Goal: Task Accomplishment & Management: Use online tool/utility

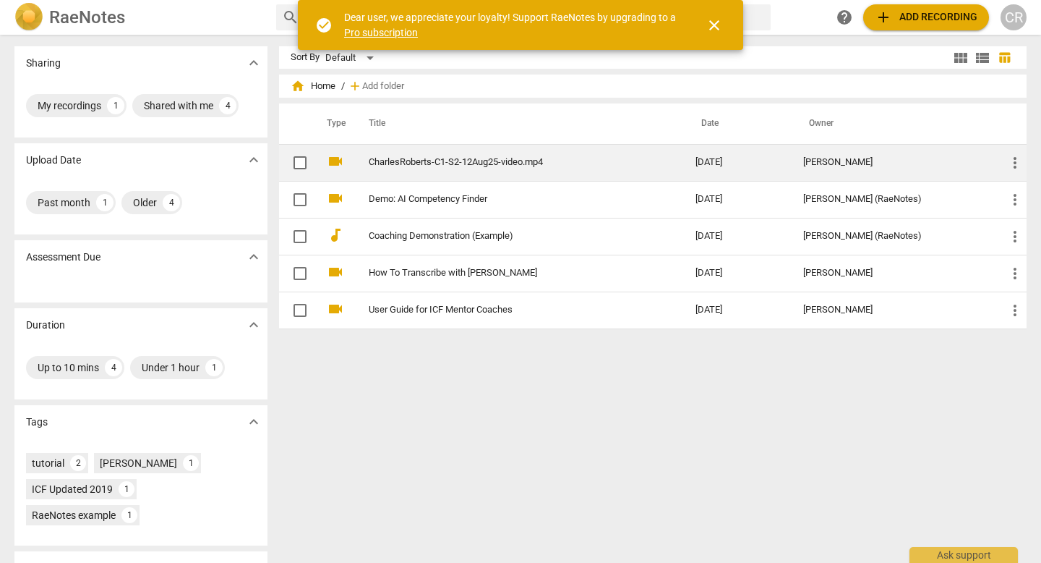
click at [1010, 166] on span "more_vert" at bounding box center [1015, 162] width 17 height 17
click at [1010, 166] on li "Move" at bounding box center [1001, 162] width 55 height 35
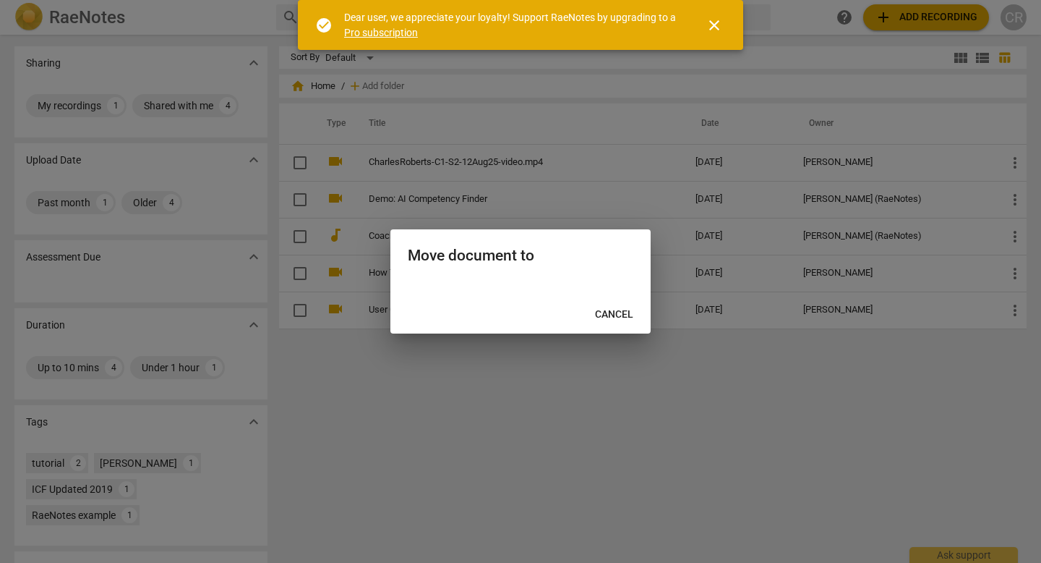
click at [614, 320] on span "Cancel" at bounding box center [614, 314] width 38 height 14
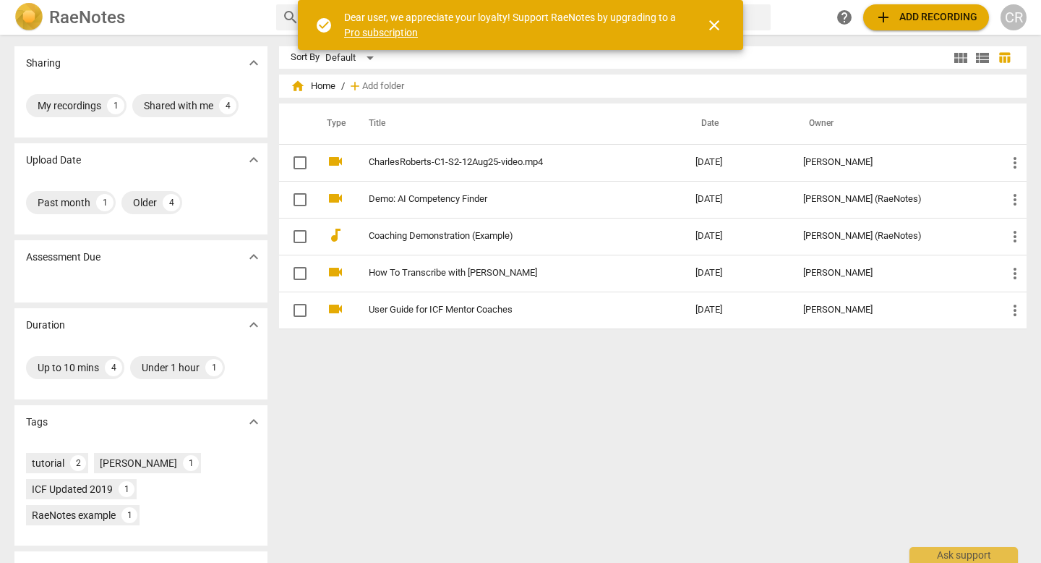
click at [714, 26] on span "close" at bounding box center [714, 25] width 17 height 17
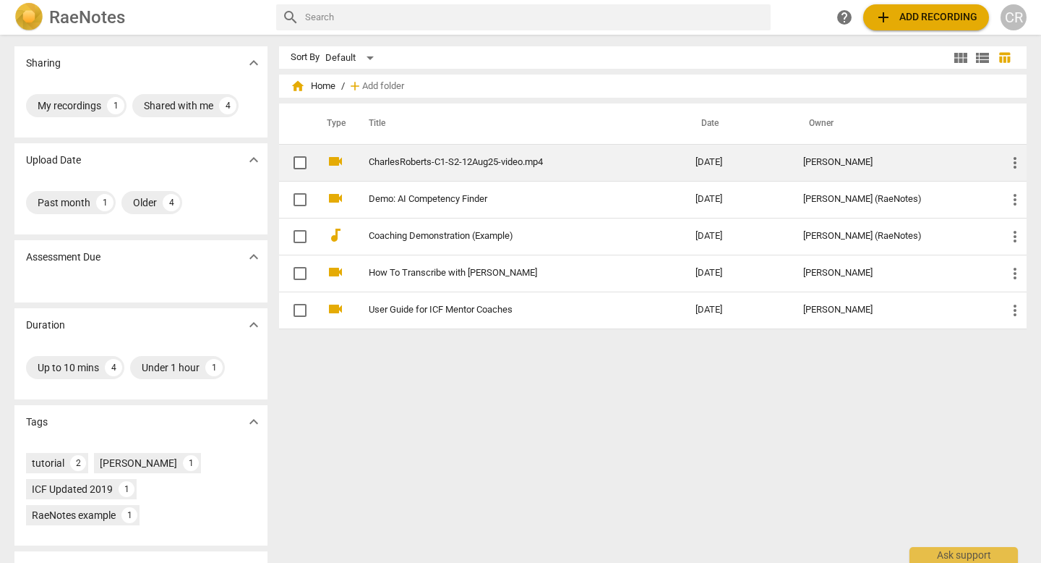
click at [540, 163] on link "CharlesRoberts-C1-S2-12Aug25-video.mp4" at bounding box center [506, 162] width 275 height 11
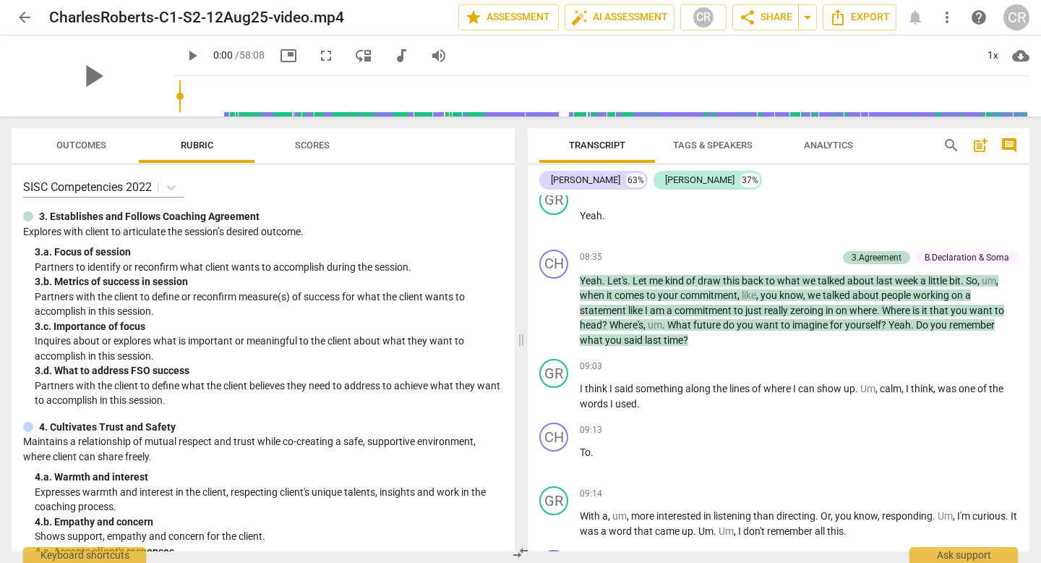
scroll to position [3065, 0]
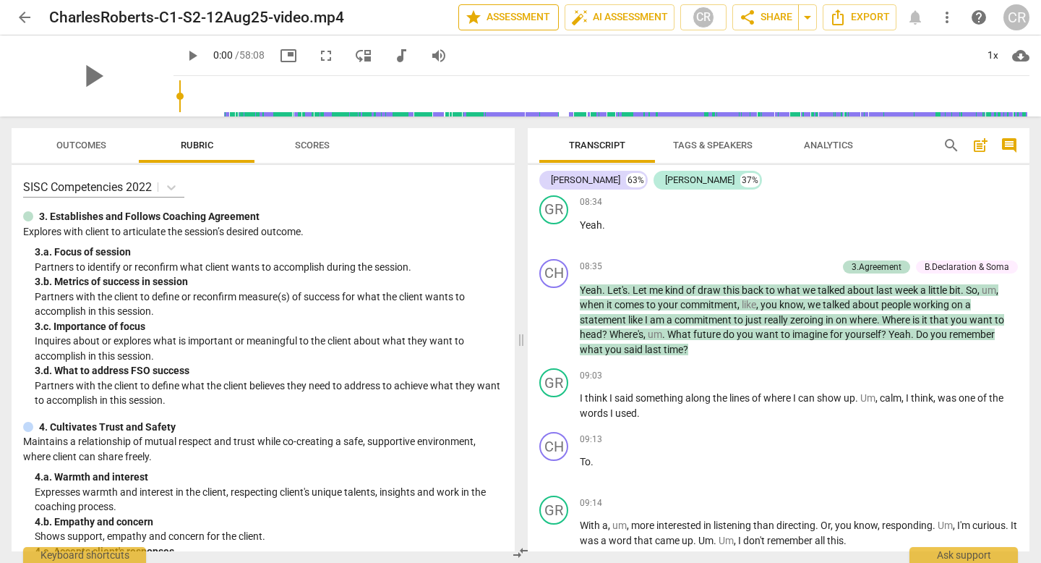
click at [492, 20] on span "star Assessment" at bounding box center [508, 17] width 87 height 17
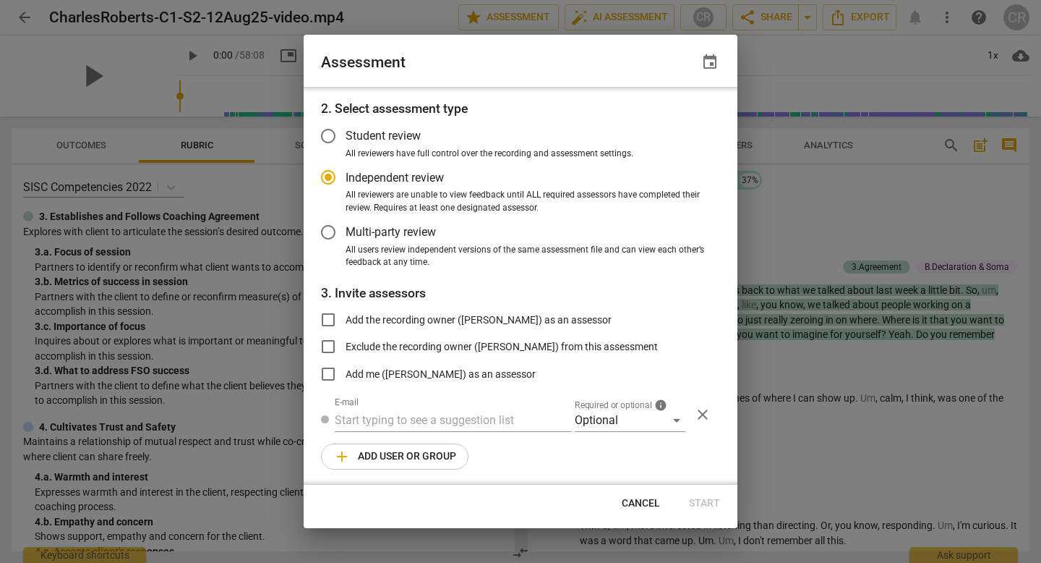
scroll to position [49, 0]
click at [430, 421] on input "text" at bounding box center [453, 418] width 237 height 23
radio input "false"
paste input "[EMAIL_ADDRESS][DOMAIN_NAME]"
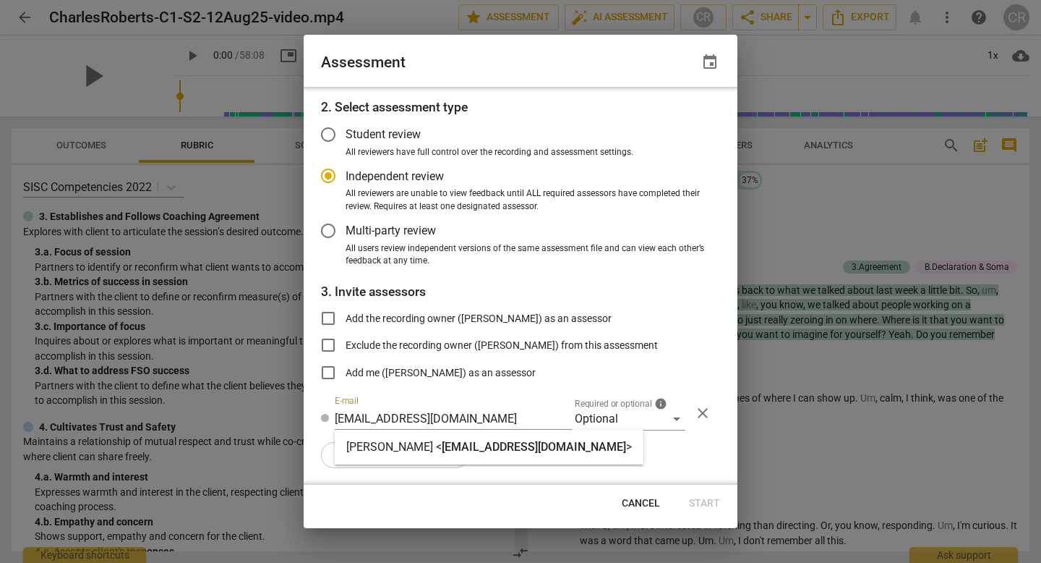
type input "[EMAIL_ADDRESS][DOMAIN_NAME]"
click at [518, 447] on span "[EMAIL_ADDRESS][DOMAIN_NAME]" at bounding box center [534, 447] width 184 height 14
radio input "false"
type input "[PERSON_NAME] <[PERSON_NAME][EMAIL_ADDRESS][DOMAIN_NAME]>"
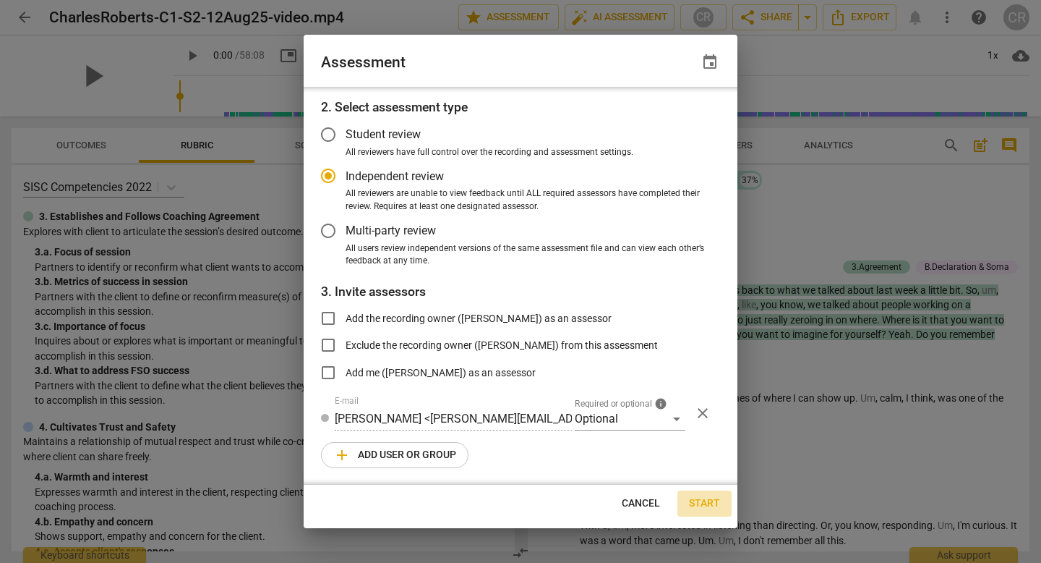
click at [701, 503] on span "Start" at bounding box center [704, 503] width 31 height 14
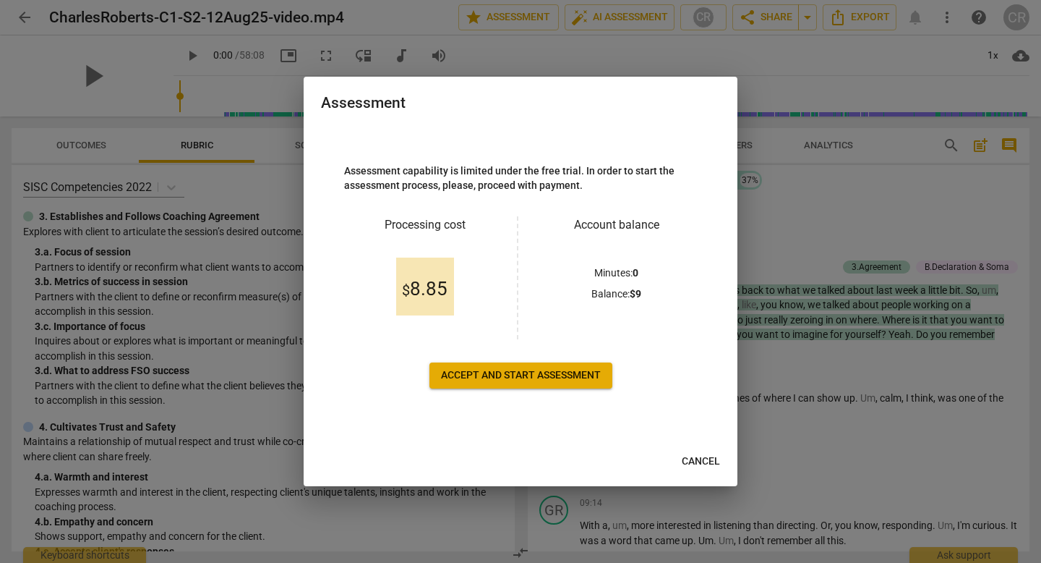
scroll to position [0, 0]
click at [542, 375] on span "Accept and start assessment" at bounding box center [521, 375] width 160 height 14
click at [704, 462] on span "Cancel" at bounding box center [701, 461] width 38 height 14
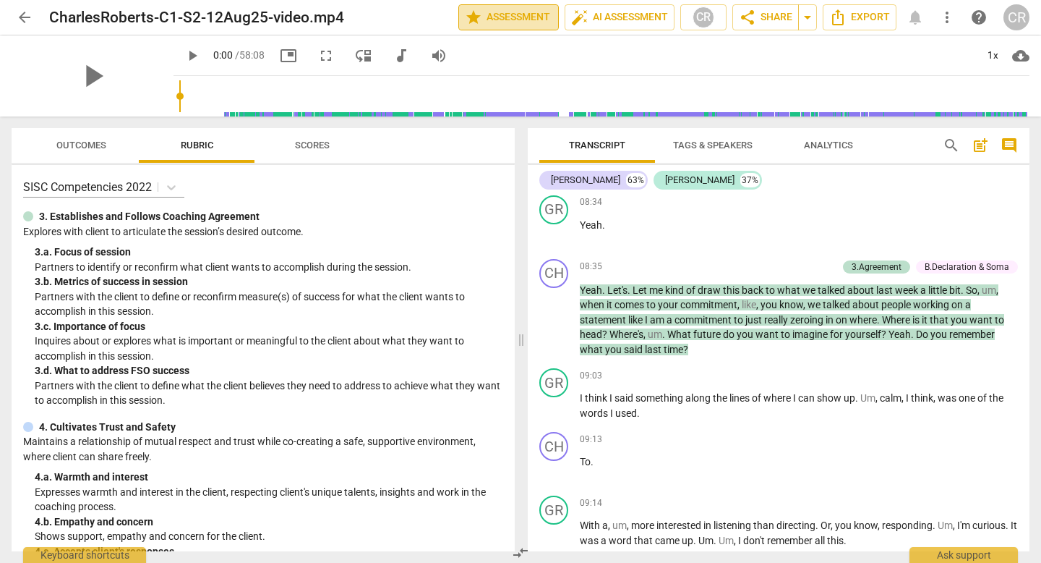
click at [510, 20] on span "star Assessment" at bounding box center [508, 17] width 87 height 17
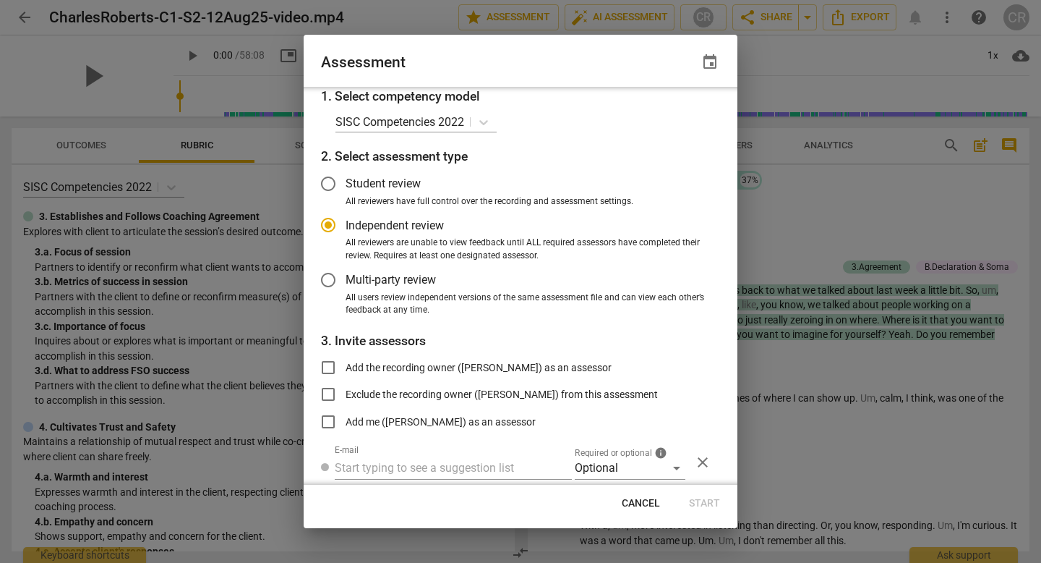
scroll to position [49, 0]
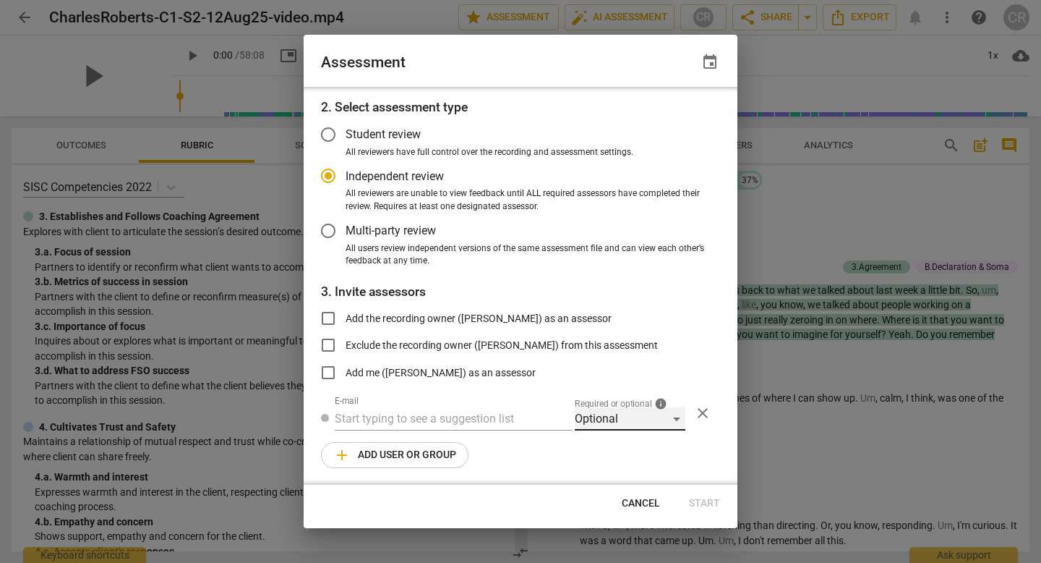
click at [673, 420] on div "Optional" at bounding box center [630, 418] width 111 height 23
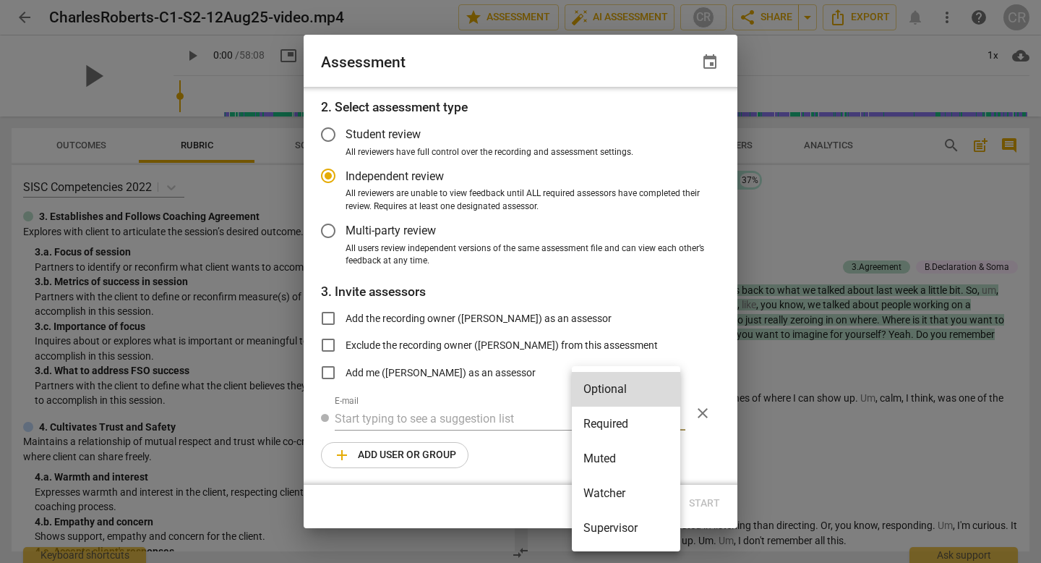
click at [655, 424] on li "Required" at bounding box center [626, 423] width 108 height 35
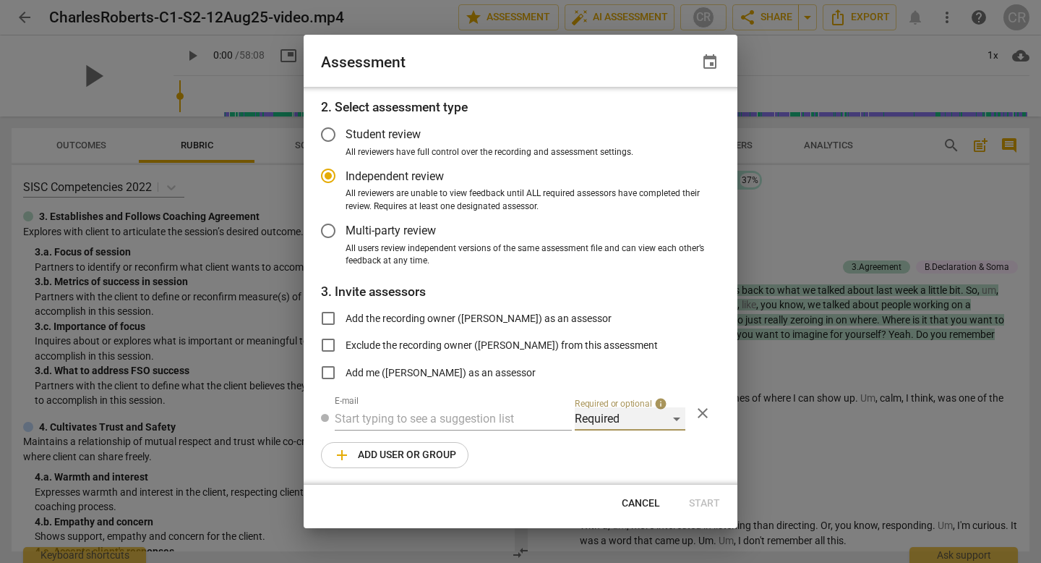
click at [672, 419] on div "Required" at bounding box center [630, 418] width 111 height 23
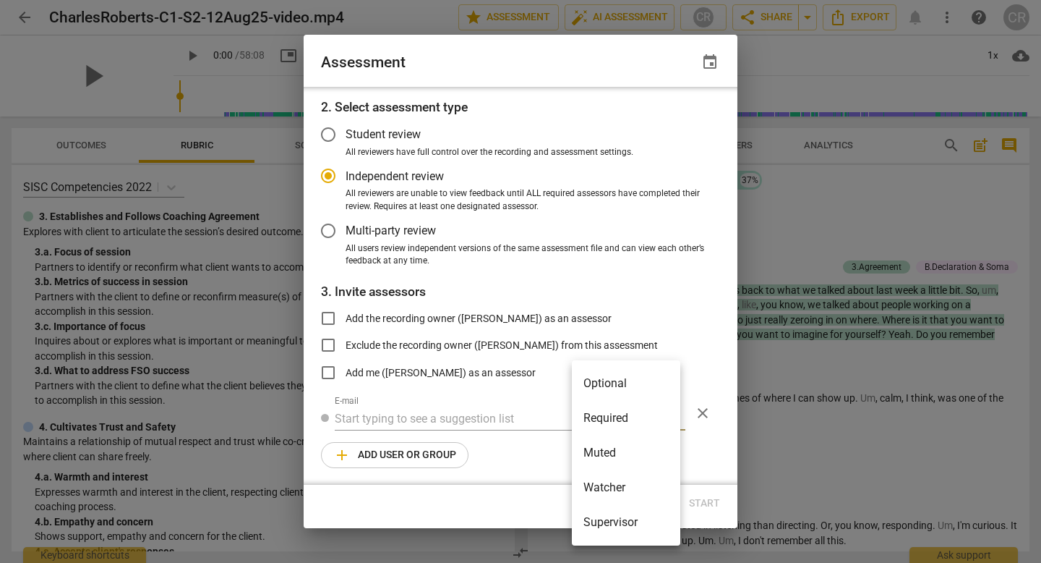
click at [639, 416] on li "Required" at bounding box center [626, 418] width 108 height 35
radio input "false"
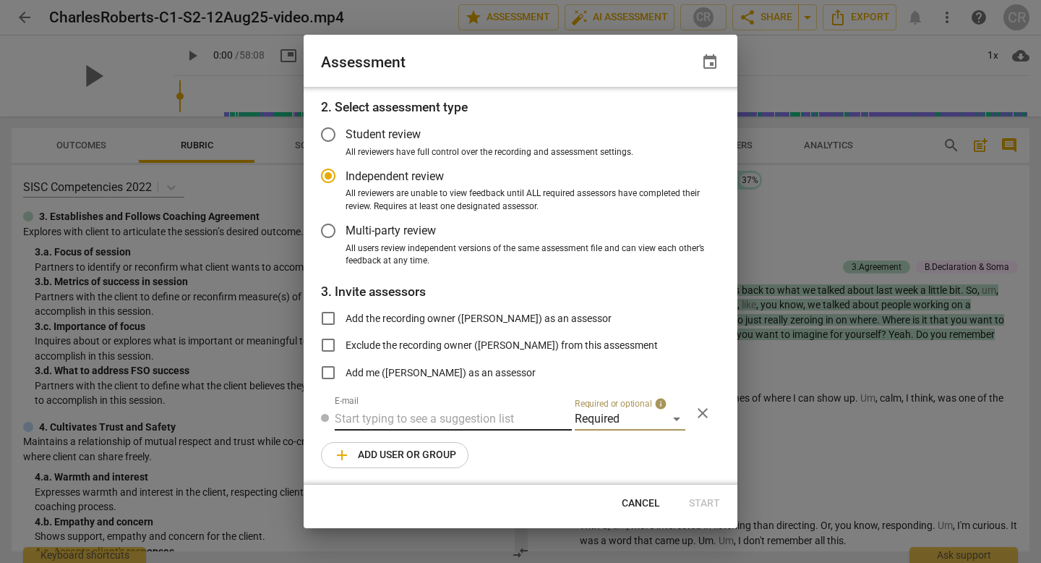
click at [464, 409] on input "text" at bounding box center [453, 418] width 237 height 23
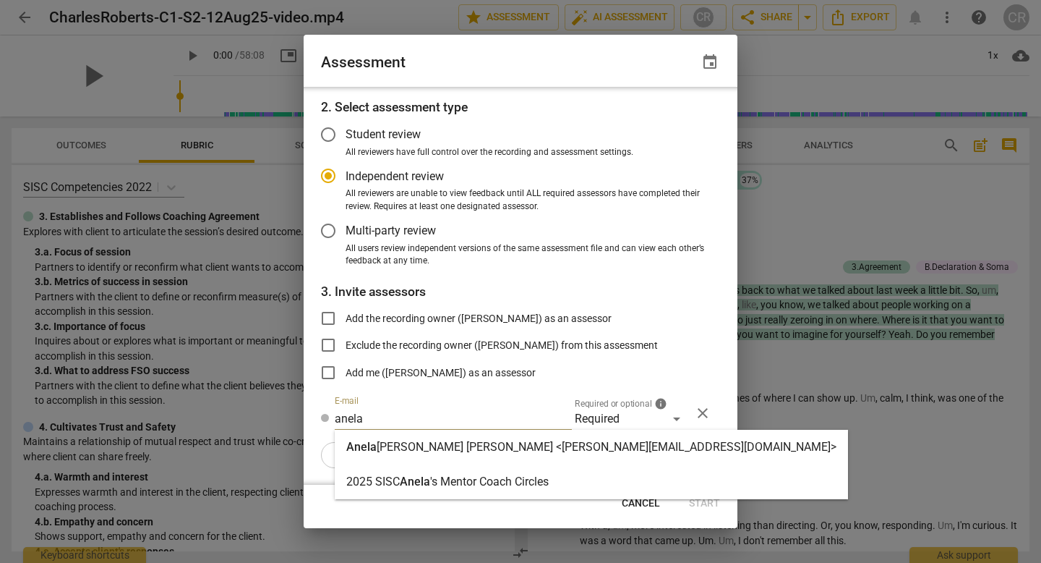
type input "anela"
click at [480, 448] on strong "[PERSON_NAME] [PERSON_NAME] <[PERSON_NAME][EMAIL_ADDRESS][DOMAIN_NAME]>" at bounding box center [607, 447] width 460 height 14
radio input "false"
type input "[PERSON_NAME] <[PERSON_NAME][EMAIL_ADDRESS][DOMAIN_NAME]>"
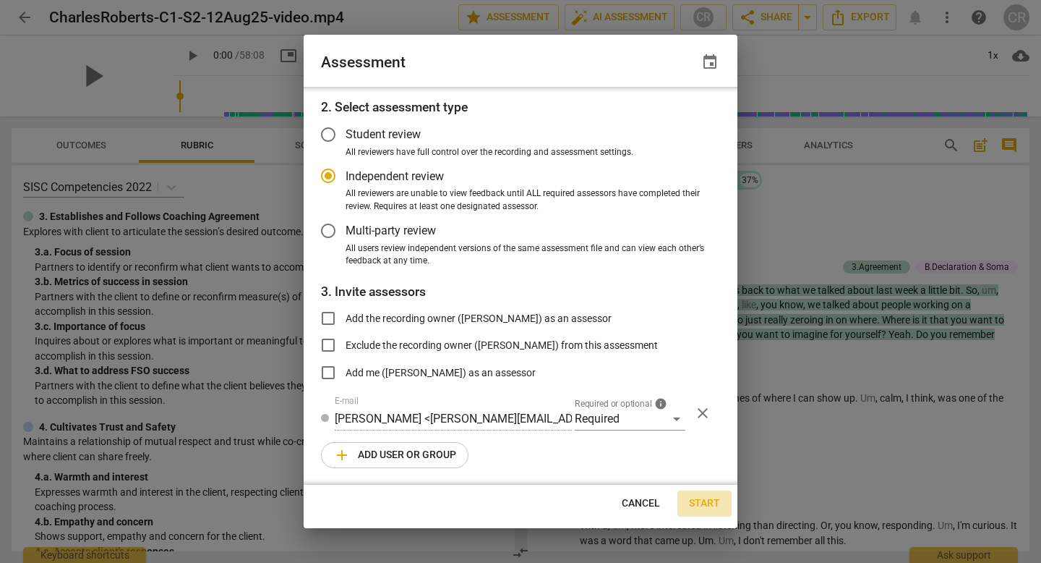
click at [702, 504] on span "Start" at bounding box center [704, 503] width 31 height 14
radio input "false"
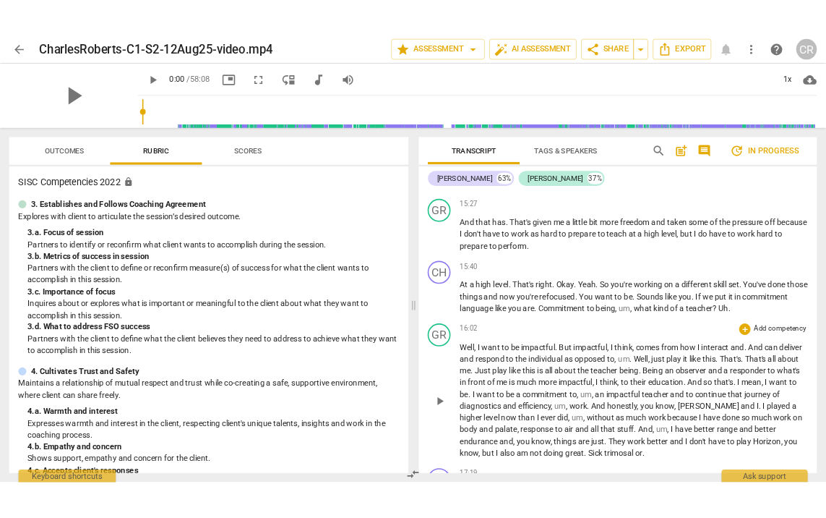
scroll to position [5509, 0]
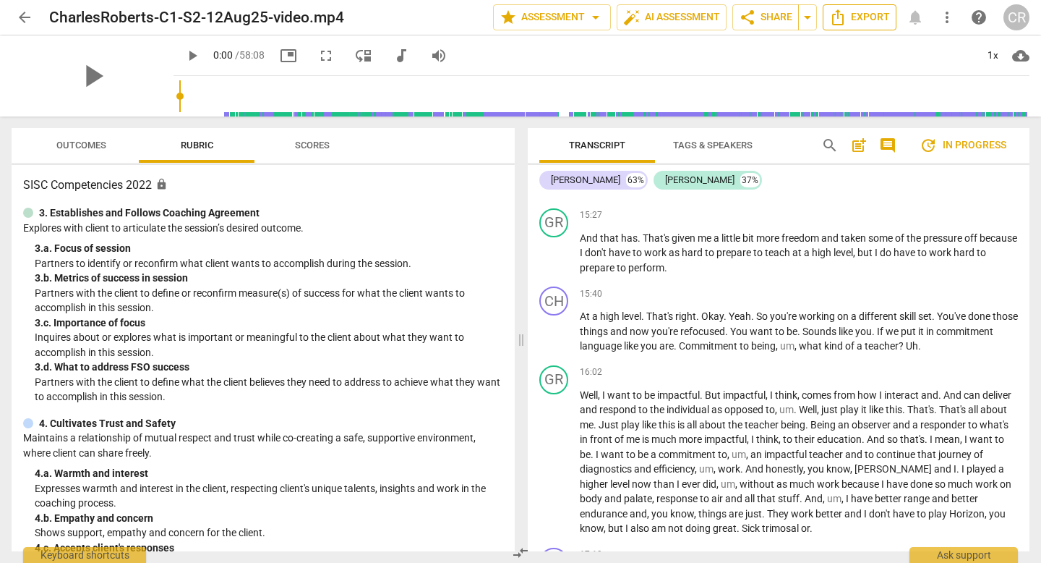
click at [874, 15] on span "Export" at bounding box center [859, 17] width 61 height 17
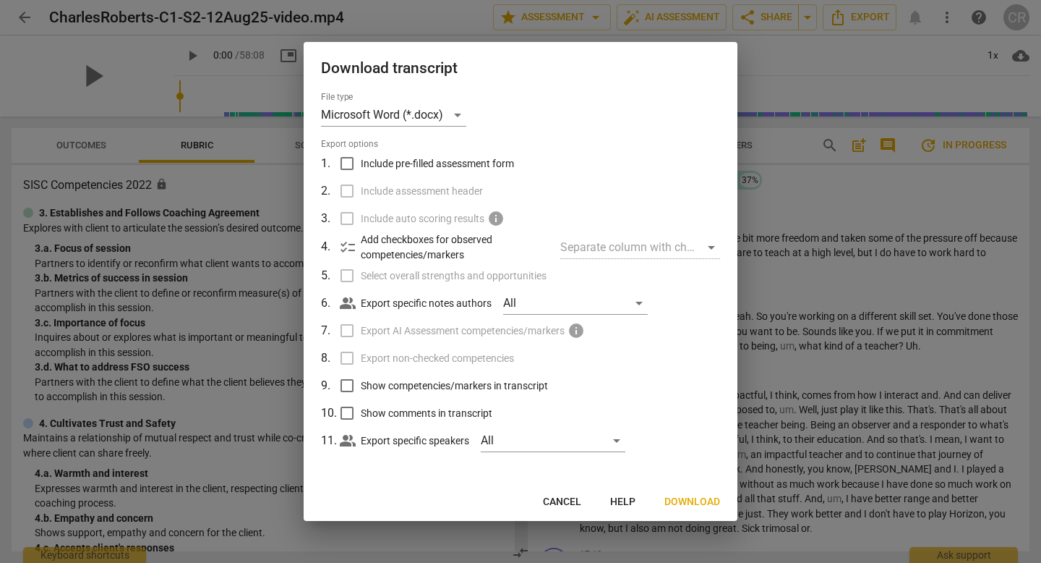
click at [349, 164] on input "Include pre-filled assessment form" at bounding box center [346, 163] width 27 height 27
checkbox input "true"
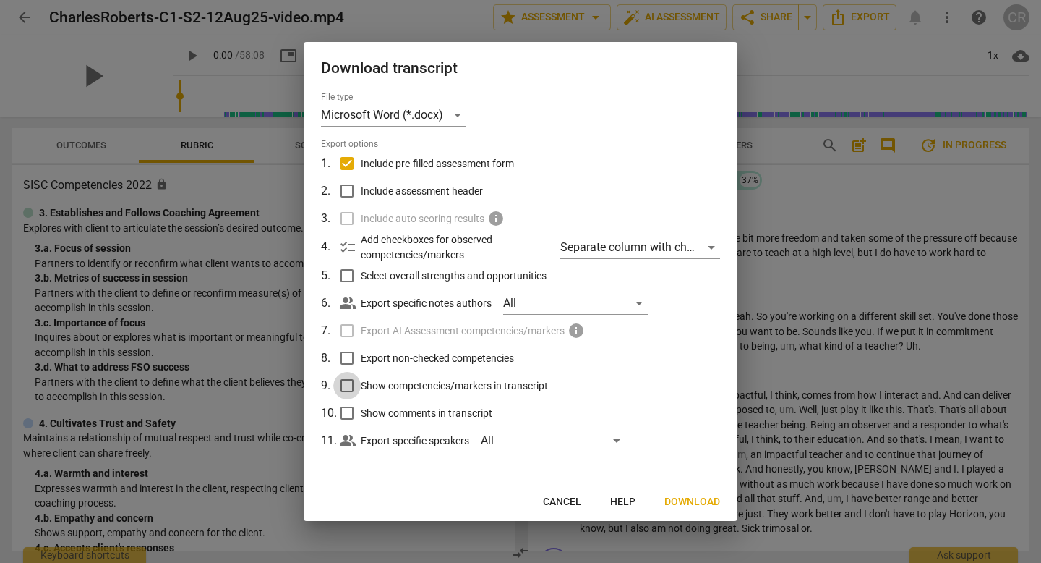
click at [349, 385] on input "Show competencies/markers in transcript" at bounding box center [346, 385] width 27 height 27
checkbox input "true"
click at [345, 414] on input "Show comments in transcript" at bounding box center [346, 412] width 27 height 27
checkbox input "true"
click at [348, 188] on input "Include assessment header" at bounding box center [346, 190] width 27 height 27
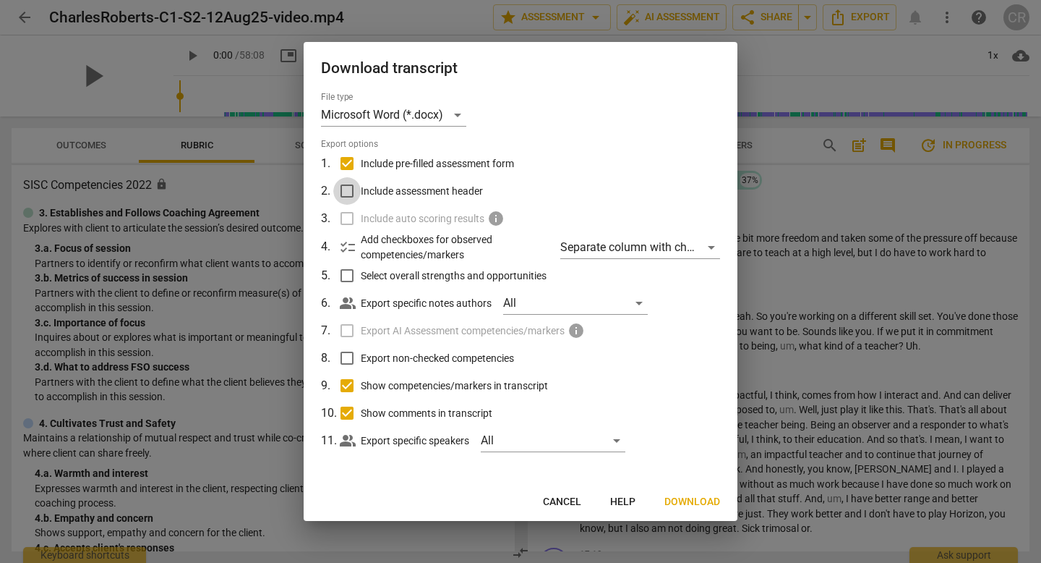
checkbox input "true"
click at [694, 503] on span "Download" at bounding box center [693, 502] width 56 height 14
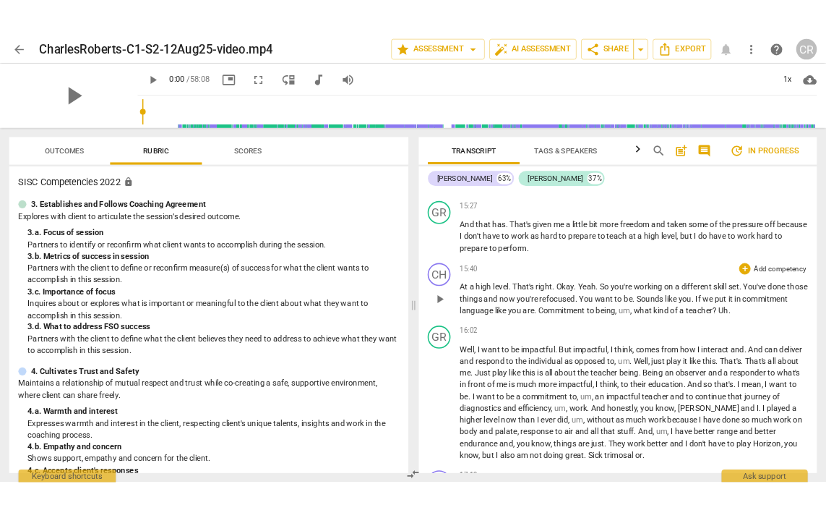
scroll to position [5910, 0]
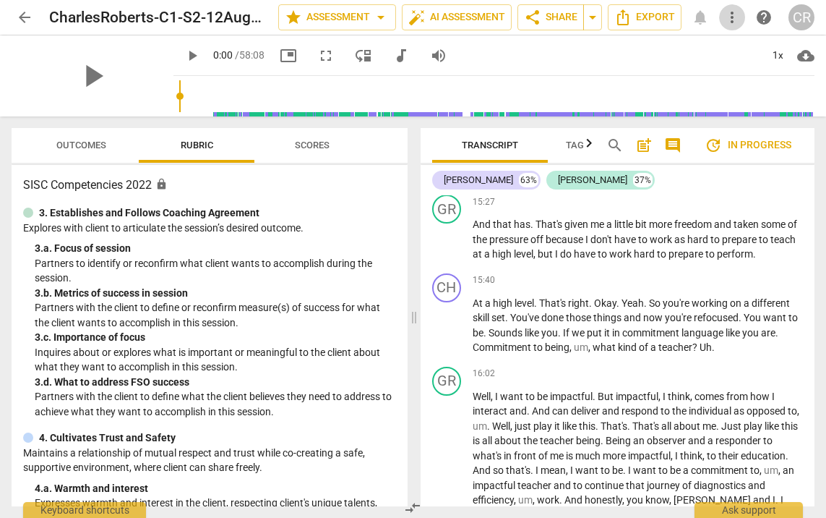
click at [738, 14] on span "more_vert" at bounding box center [732, 17] width 17 height 17
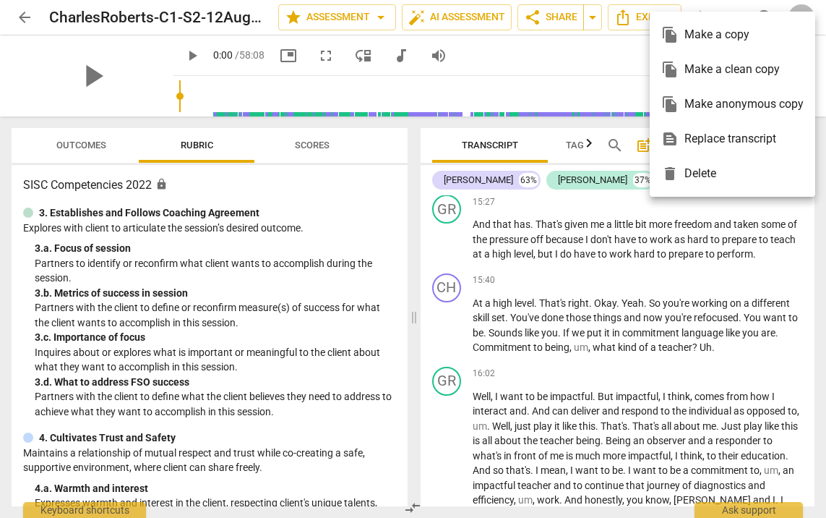
click at [738, 14] on ul "file_copy Make a copy file_copy Make a clean copy file_copy Make anonymous copy…" at bounding box center [733, 104] width 166 height 185
click at [627, 58] on div at bounding box center [413, 259] width 826 height 518
